Goal: Check status

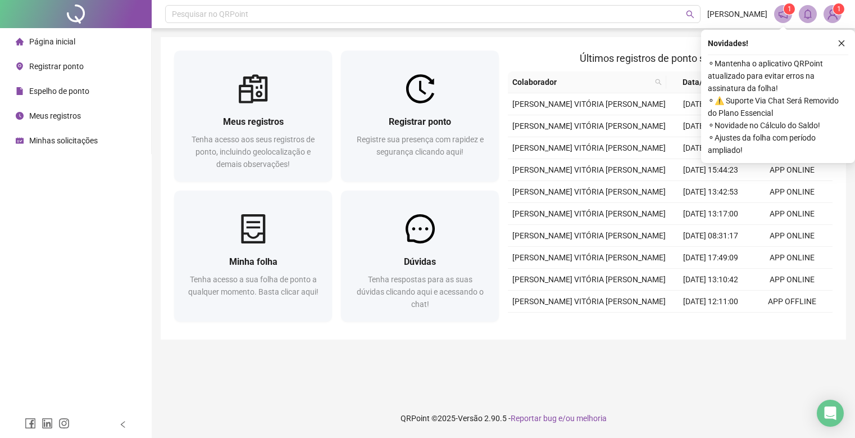
click at [58, 92] on span "Espelho de ponto" at bounding box center [59, 91] width 60 height 9
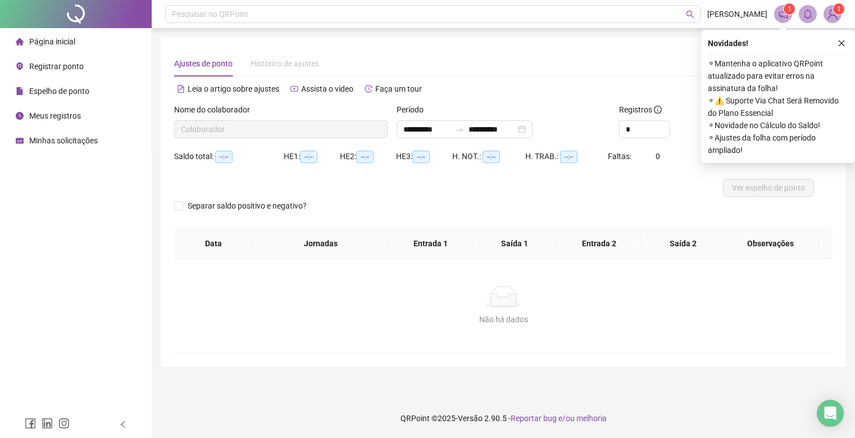
type input "**********"
click at [726, 184] on button "Ver espelho de ponto" at bounding box center [768, 188] width 91 height 18
click at [842, 42] on icon "close" at bounding box center [842, 43] width 8 height 8
